Goal: Information Seeking & Learning: Learn about a topic

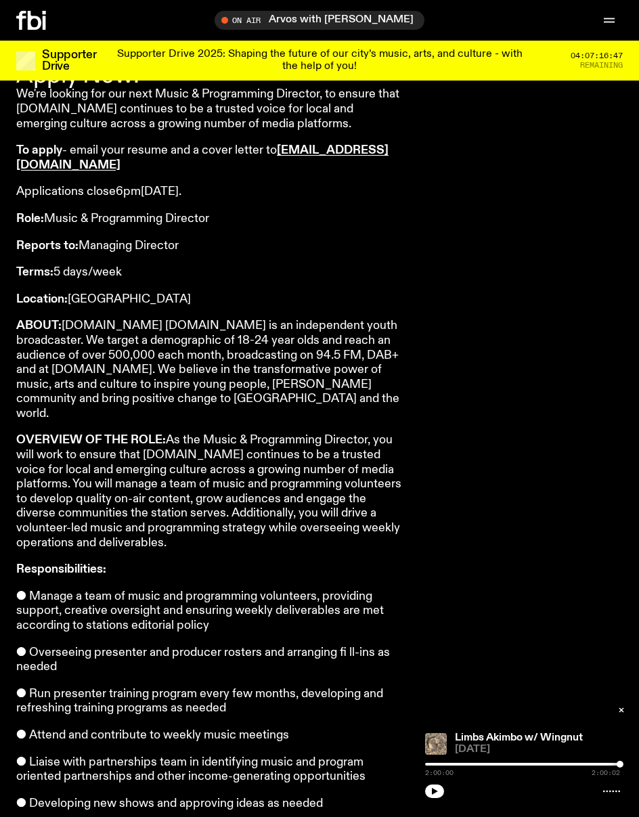
scroll to position [396, 0]
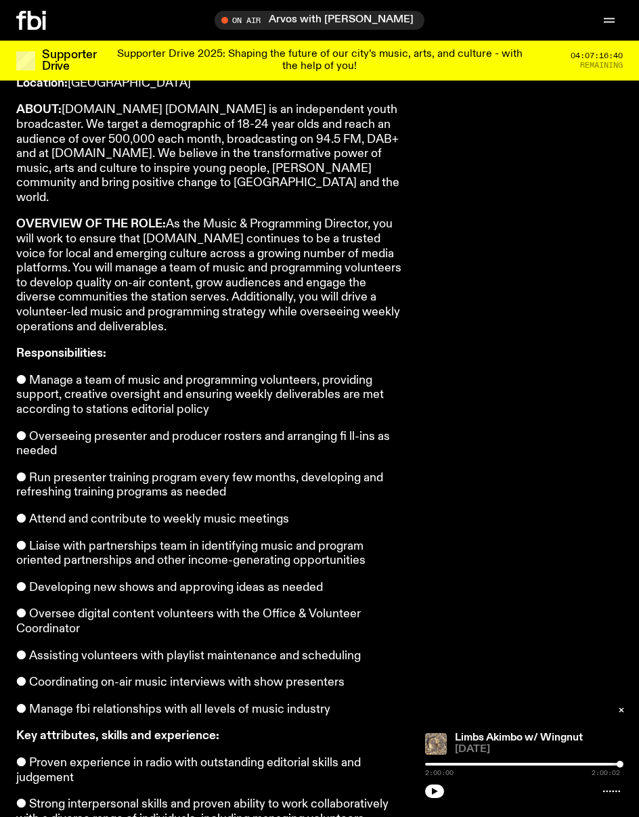
click at [18, 347] on strong "Responsibilities:" at bounding box center [61, 353] width 90 height 12
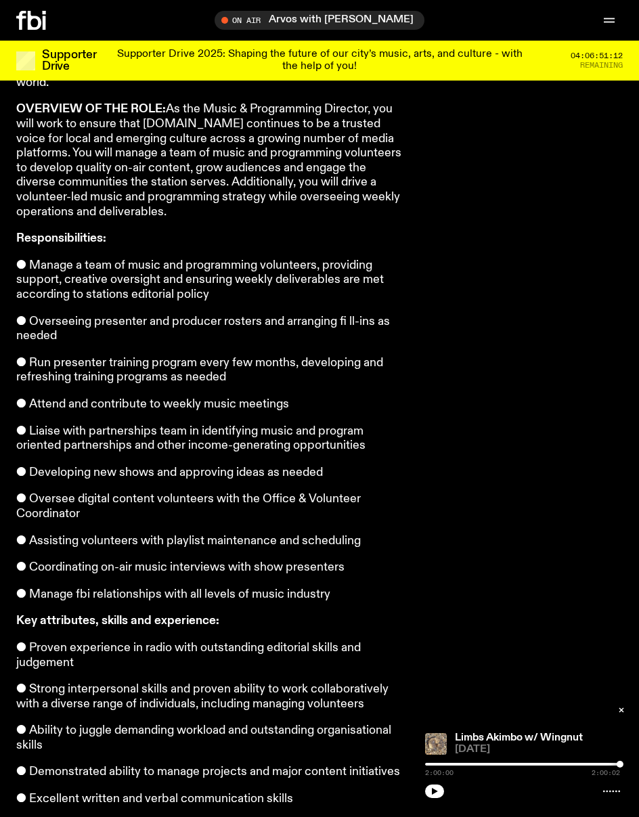
scroll to position [0, 0]
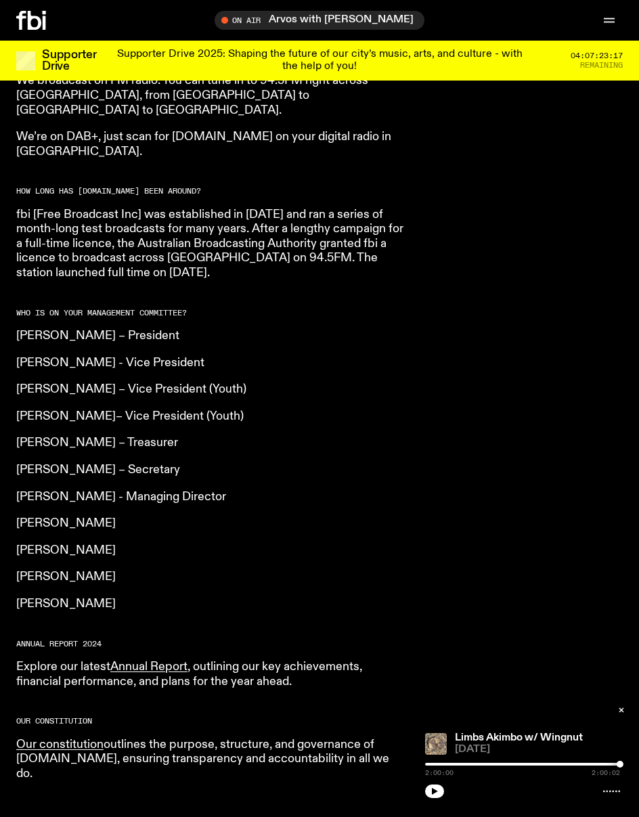
scroll to position [955, 0]
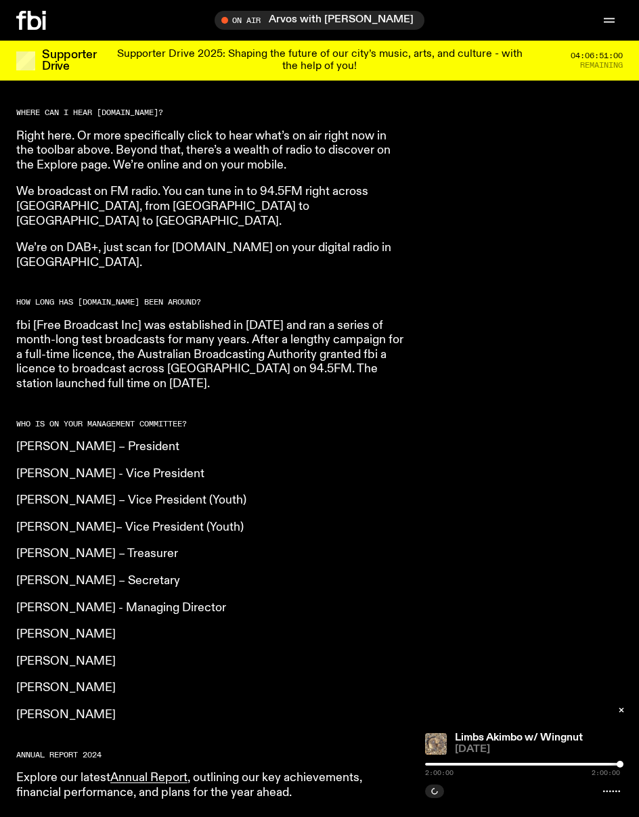
scroll to position [869, 0]
